Goal: Information Seeking & Learning: Learn about a topic

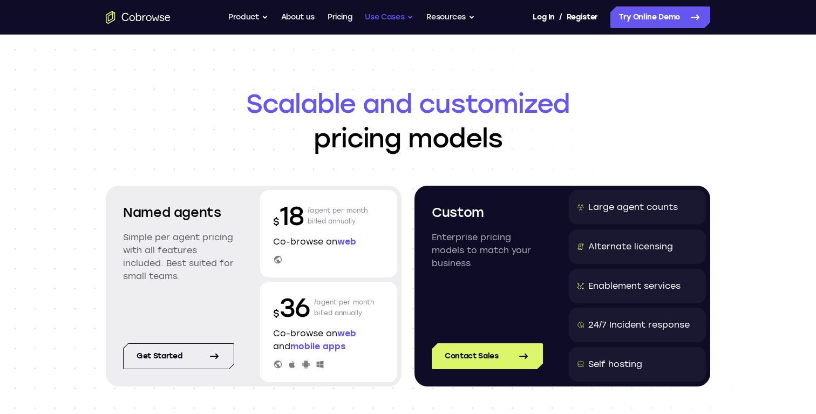
click at [391, 16] on button "Use Cases" at bounding box center [389, 17] width 49 height 22
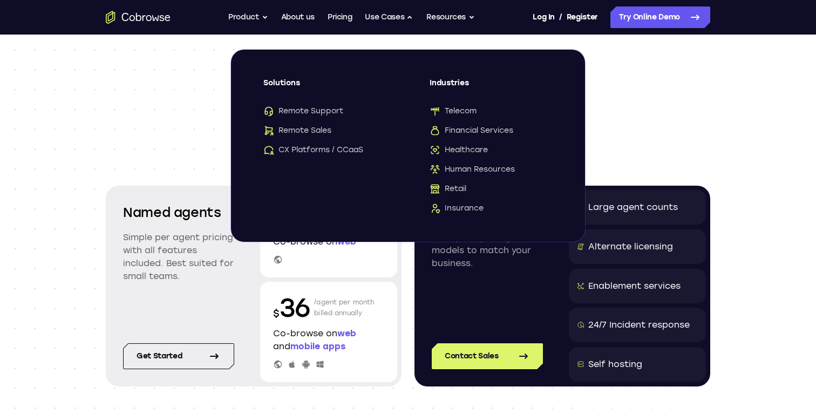
click at [637, 100] on span "Scalable and customized" at bounding box center [408, 103] width 604 height 35
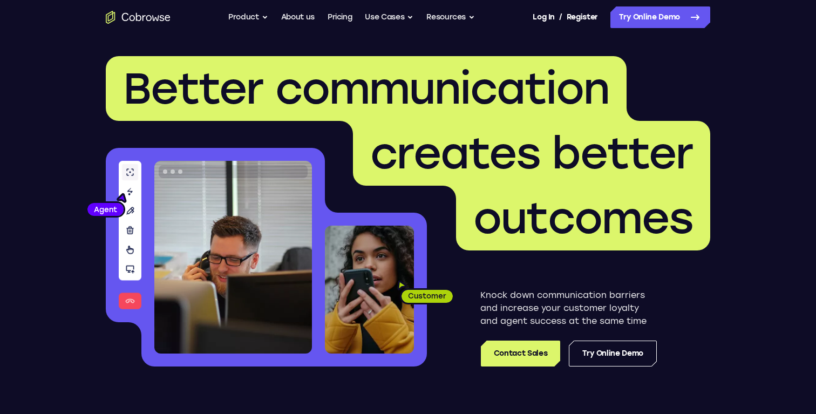
click at [401, 97] on span "Better communication" at bounding box center [366, 89] width 486 height 52
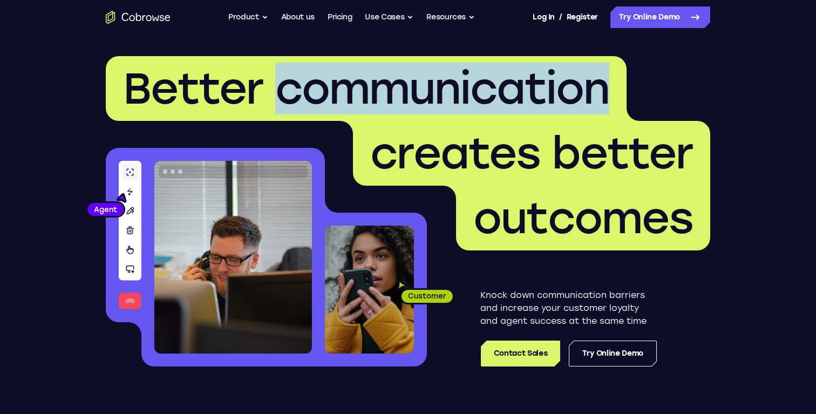
click at [401, 97] on span "Better communication" at bounding box center [366, 89] width 486 height 52
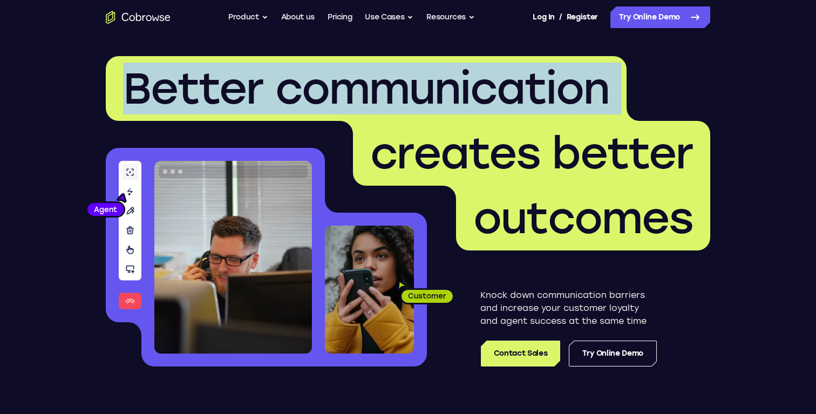
click at [399, 114] on span "Better communication" at bounding box center [366, 89] width 486 height 52
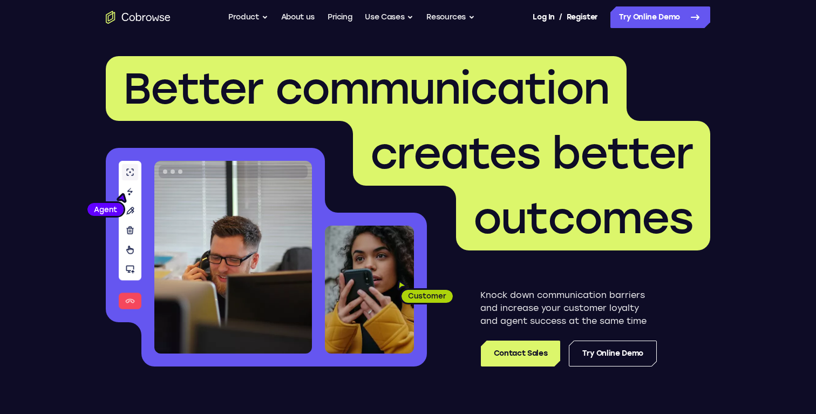
click at [399, 114] on span "Better communication" at bounding box center [366, 89] width 486 height 52
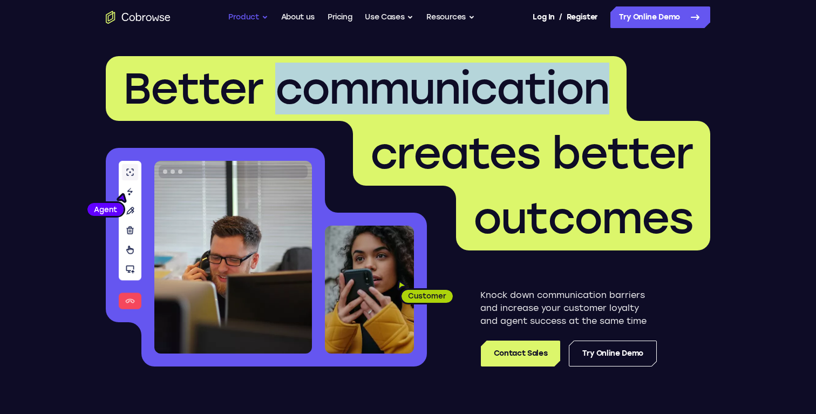
click at [258, 15] on button "Product" at bounding box center [248, 17] width 40 height 22
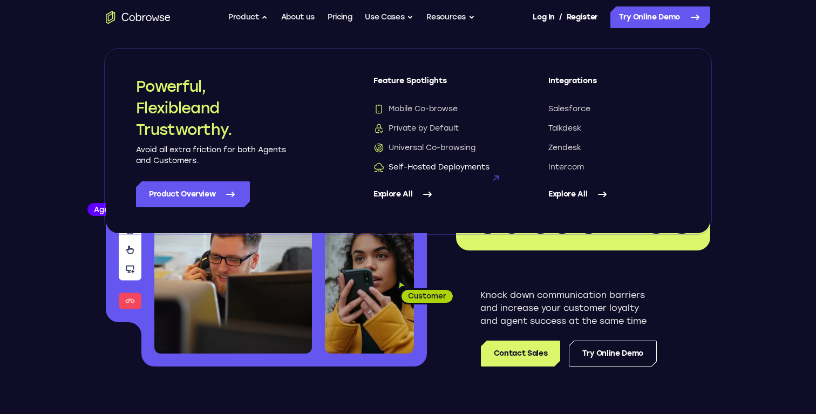
click at [444, 171] on span "Self-Hosted Deployments" at bounding box center [431, 167] width 116 height 11
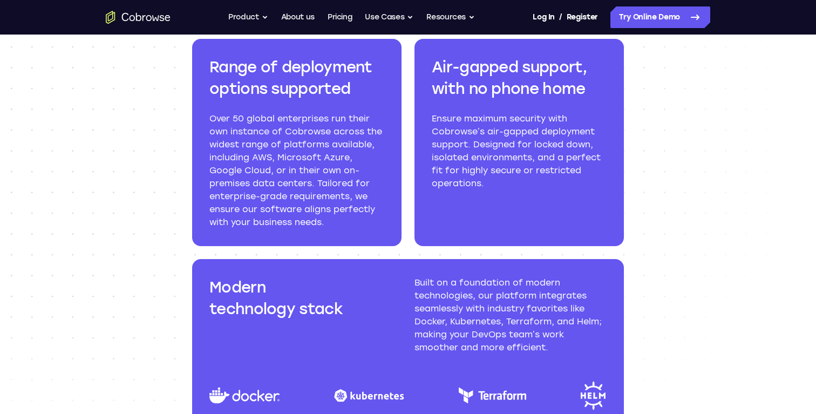
scroll to position [1118, 0]
